Goal: Check status

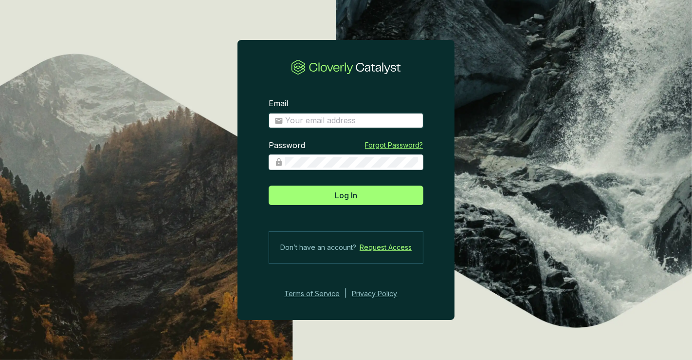
click at [344, 120] on input "Email" at bounding box center [351, 120] width 132 height 11
type input "[PERSON_NAME][EMAIL_ADDRESS][DOMAIN_NAME]"
click at [269, 185] on button "Log In" at bounding box center [346, 194] width 155 height 19
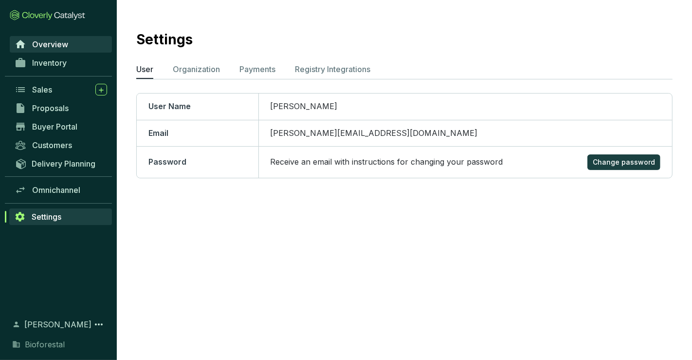
click at [67, 41] on span "Overview" at bounding box center [50, 44] width 36 height 10
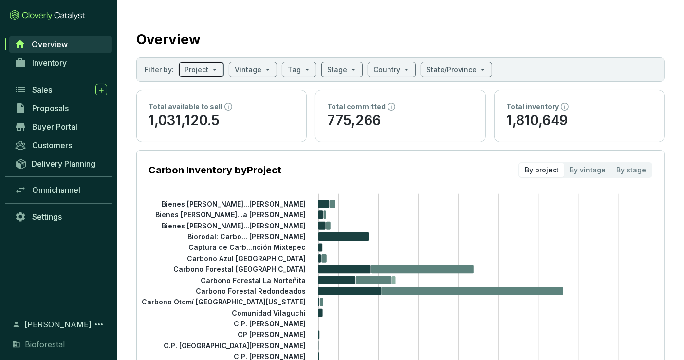
click at [202, 70] on input "search" at bounding box center [197, 69] width 24 height 15
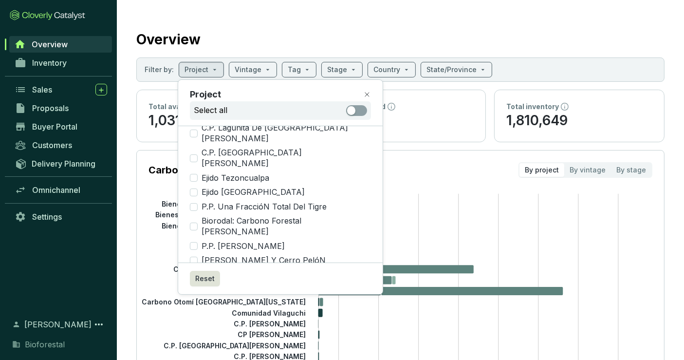
scroll to position [913, 0]
click at [193, 271] on input "Carbono Azul [GEOGRAPHIC_DATA]" at bounding box center [194, 275] width 8 height 8
checkbox input "true"
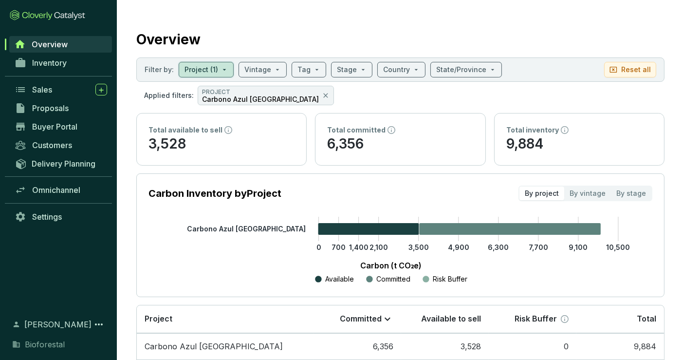
click at [519, 39] on div "Overview" at bounding box center [400, 37] width 528 height 24
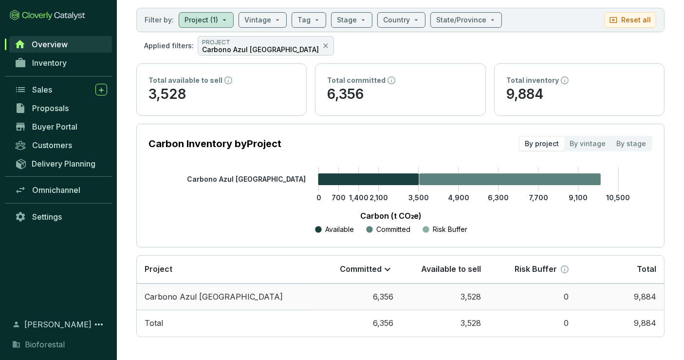
click at [397, 298] on td "6,356" at bounding box center [358, 296] width 88 height 27
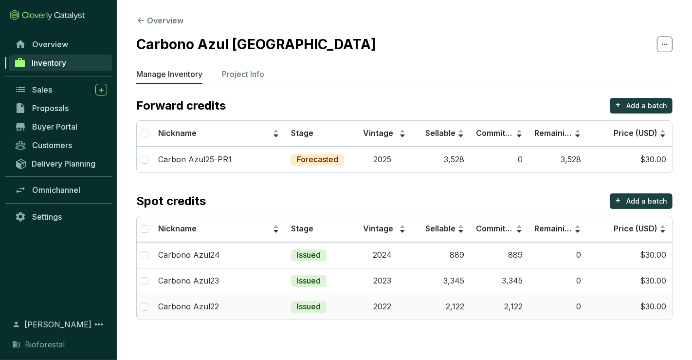
click at [388, 304] on td "2022" at bounding box center [382, 307] width 58 height 26
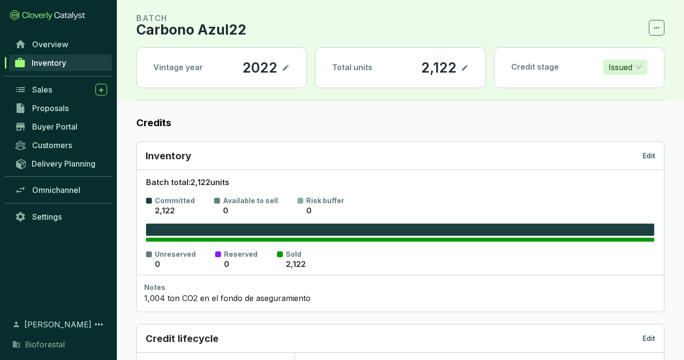
scroll to position [27, 0]
